Goal: Information Seeking & Learning: Learn about a topic

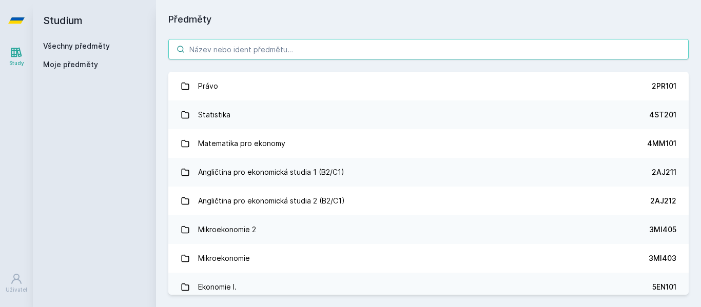
click at [323, 49] on input "search" at bounding box center [428, 49] width 520 height 21
paste input "Performance Management"
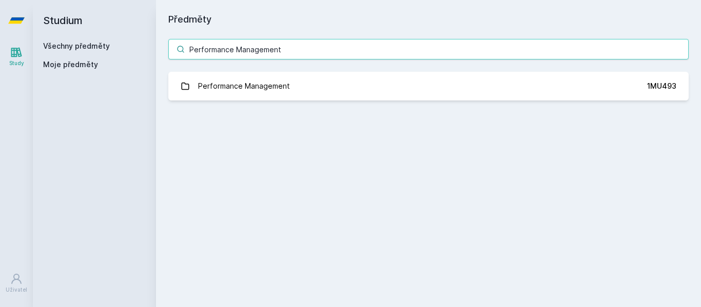
type input "Performance Management"
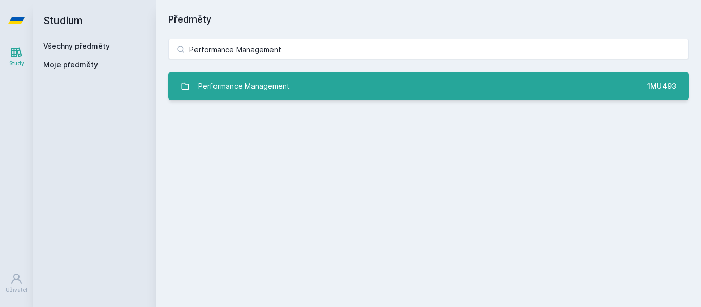
click at [377, 83] on link "Performance Management 1MU493" at bounding box center [428, 86] width 520 height 29
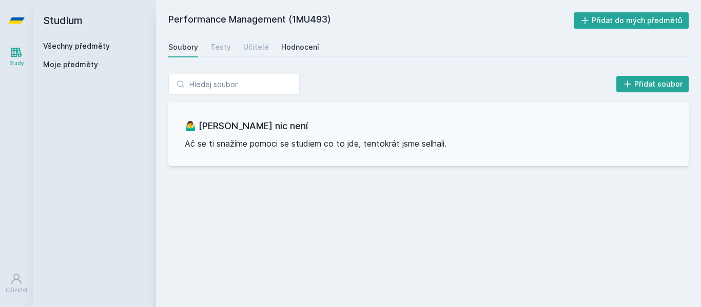
click at [314, 51] on div "Hodnocení" at bounding box center [300, 47] width 38 height 10
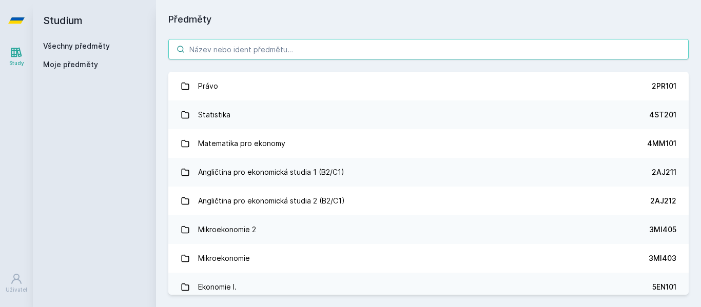
click at [296, 49] on input "search" at bounding box center [428, 49] width 520 height 21
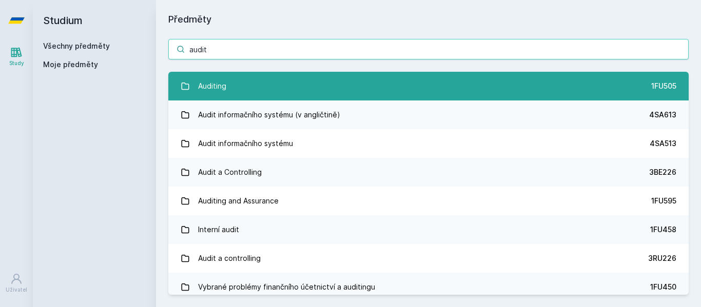
type input "audit"
click at [290, 81] on link "Auditing 1FU505" at bounding box center [428, 86] width 520 height 29
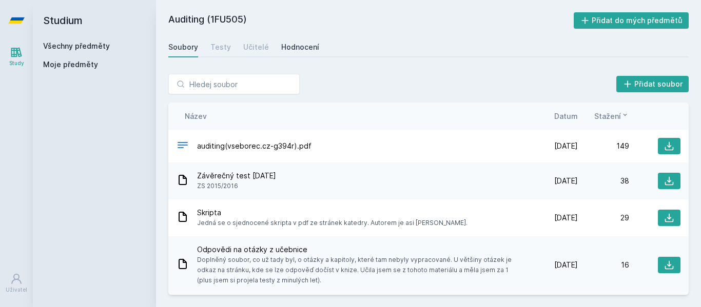
click at [289, 45] on div "Hodnocení" at bounding box center [300, 47] width 38 height 10
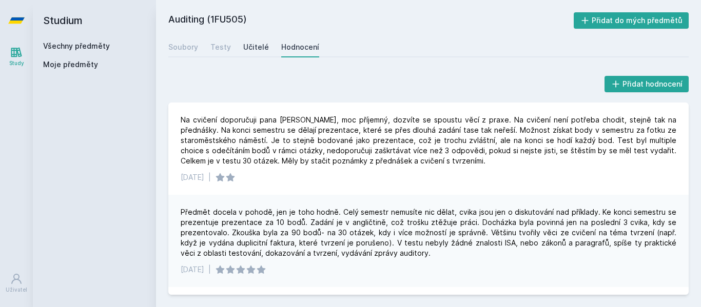
click at [263, 49] on div "Učitelé" at bounding box center [256, 47] width 26 height 10
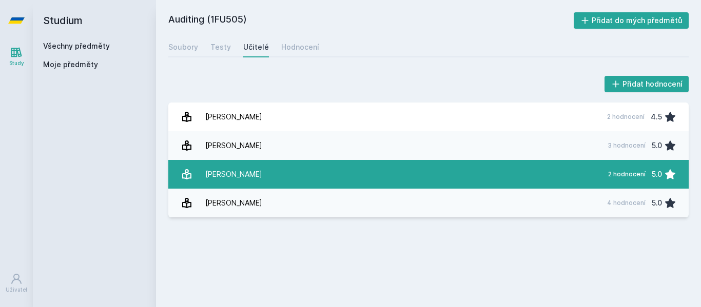
click at [442, 176] on link "[PERSON_NAME] 2 hodnocení 5.0" at bounding box center [428, 174] width 520 height 29
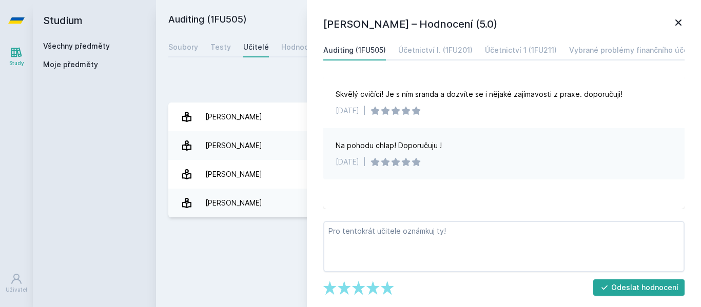
click at [680, 25] on icon at bounding box center [678, 22] width 12 height 12
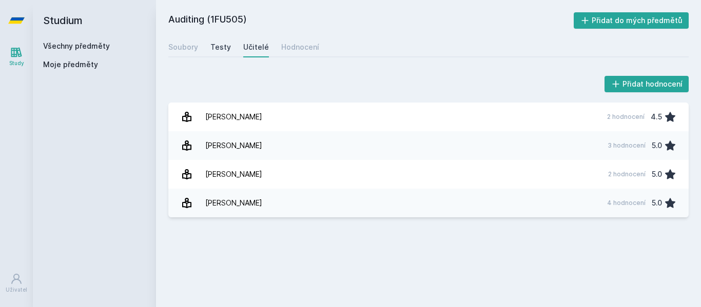
click at [223, 45] on div "Testy" at bounding box center [220, 47] width 21 height 10
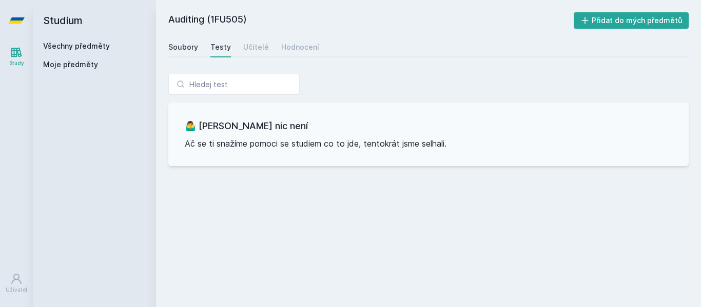
click at [193, 53] on link "Soubory" at bounding box center [183, 47] width 30 height 21
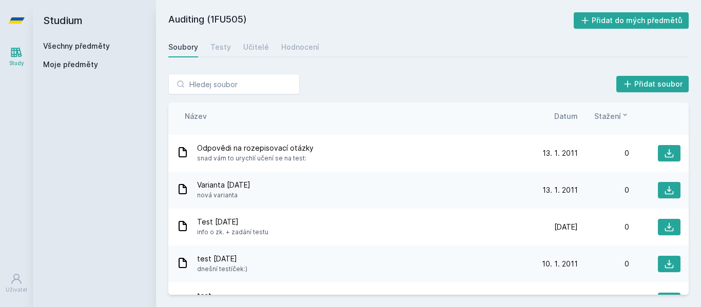
scroll to position [924, 0]
